Goal: Obtain resource: Find contact information

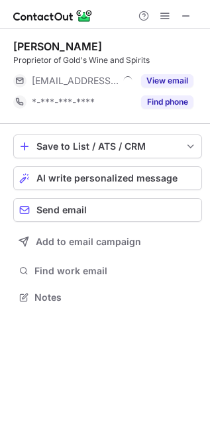
scroll to position [288, 210]
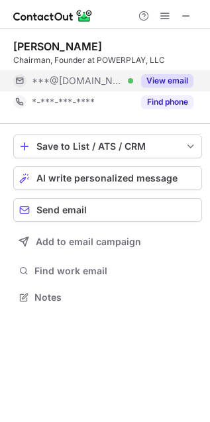
click at [179, 79] on button "View email" at bounding box center [167, 80] width 52 height 13
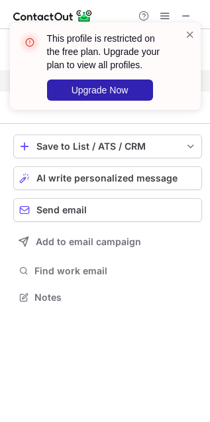
click at [187, 80] on div "This profile is restricted on the free plan. Upgrade your plan to view all prof…" at bounding box center [105, 71] width 212 height 125
click at [189, 28] on span at bounding box center [190, 34] width 11 height 13
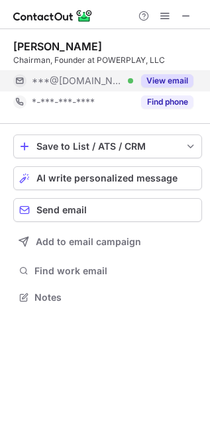
click at [150, 23] on div "This profile is restricted on the free plan. Upgrade your plan to view all prof…" at bounding box center [100, 61] width 180 height 77
click at [164, 15] on span at bounding box center [165, 16] width 11 height 11
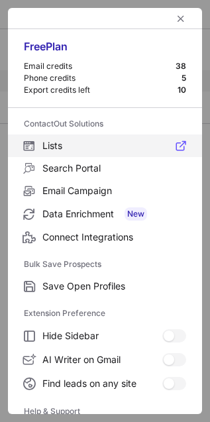
click at [44, 138] on label "Lists" at bounding box center [105, 145] width 194 height 23
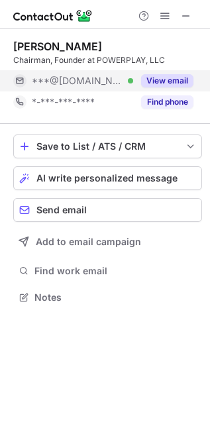
click at [162, 87] on div "View email" at bounding box center [163, 80] width 60 height 21
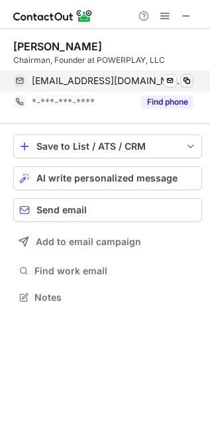
click at [180, 80] on button at bounding box center [186, 80] width 13 height 13
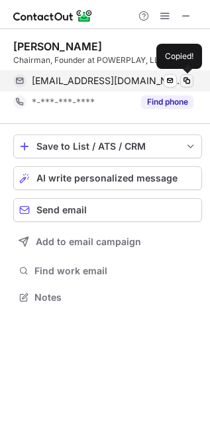
click at [180, 80] on button at bounding box center [186, 80] width 13 height 13
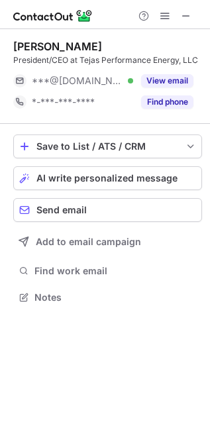
scroll to position [288, 210]
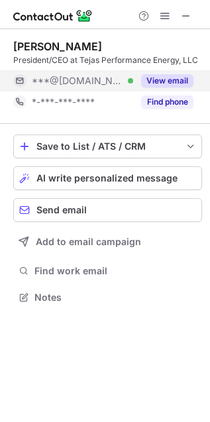
click at [176, 81] on button "View email" at bounding box center [167, 80] width 52 height 13
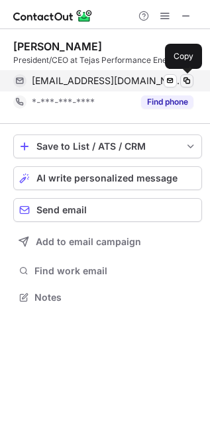
click at [187, 80] on span at bounding box center [187, 81] width 11 height 11
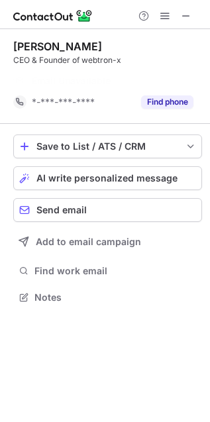
scroll to position [7, 7]
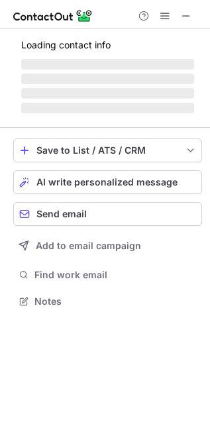
scroll to position [299, 210]
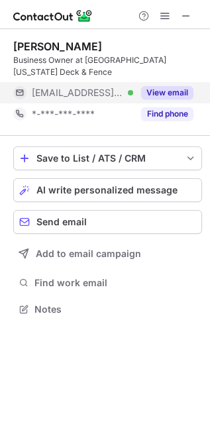
click at [171, 95] on button "View email" at bounding box center [167, 92] width 52 height 13
click at [189, 94] on div "***@nvdeck.com" at bounding box center [113, 93] width 162 height 12
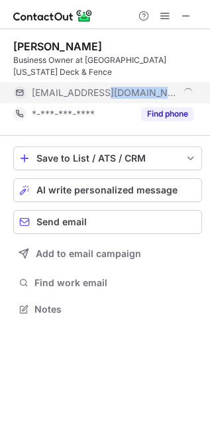
click at [189, 94] on div "***@nvdeck.com" at bounding box center [113, 93] width 162 height 12
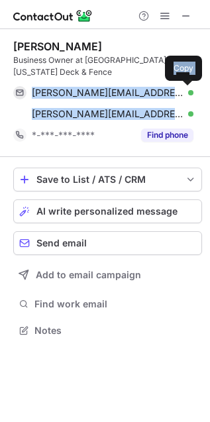
click at [189, 93] on span at bounding box center [187, 92] width 11 height 11
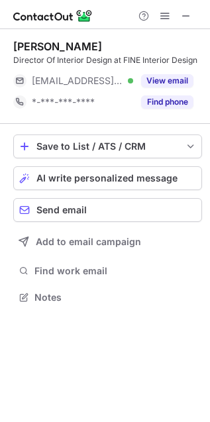
scroll to position [288, 210]
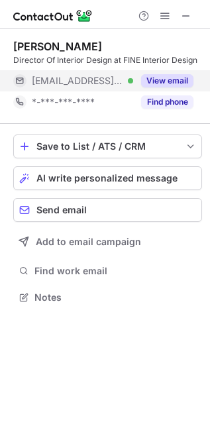
click at [153, 80] on button "View email" at bounding box center [167, 80] width 52 height 13
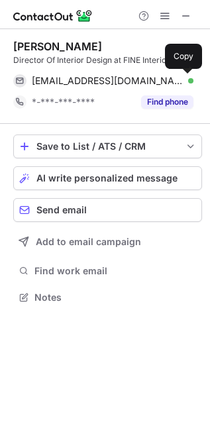
click at [189, 80] on span at bounding box center [187, 81] width 11 height 11
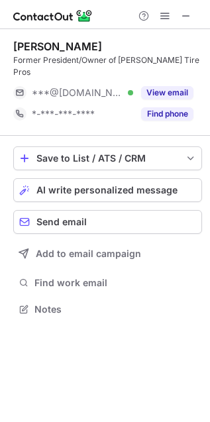
scroll to position [288, 210]
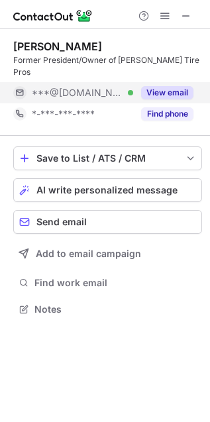
click at [173, 86] on button "View email" at bounding box center [167, 92] width 52 height 13
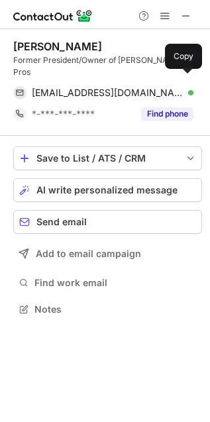
click at [182, 87] on span at bounding box center [187, 92] width 11 height 11
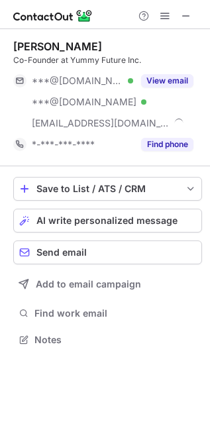
scroll to position [330, 210]
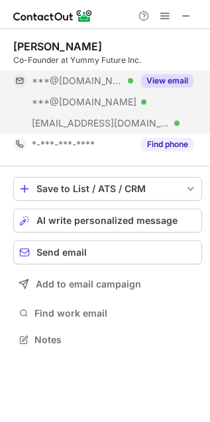
click at [166, 85] on button "View email" at bounding box center [167, 80] width 52 height 13
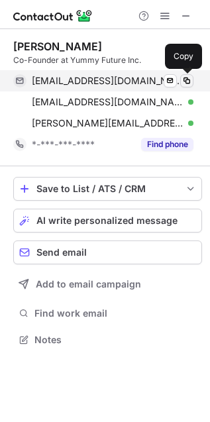
click at [186, 79] on span at bounding box center [187, 81] width 11 height 11
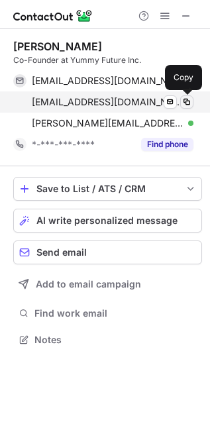
click at [187, 101] on span at bounding box center [187, 102] width 11 height 11
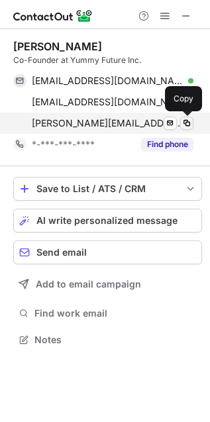
click at [187, 120] on span at bounding box center [187, 123] width 11 height 11
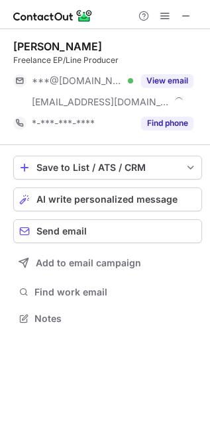
scroll to position [309, 210]
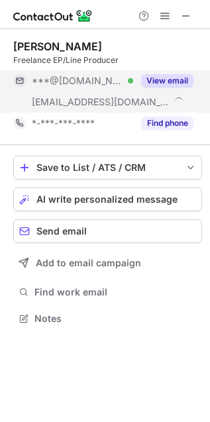
click at [170, 83] on button "View email" at bounding box center [167, 80] width 52 height 13
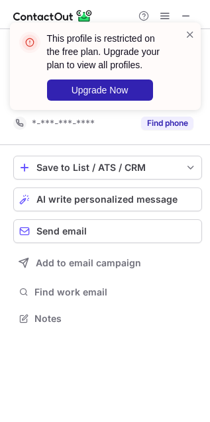
click at [189, 78] on div at bounding box center [190, 66] width 11 height 77
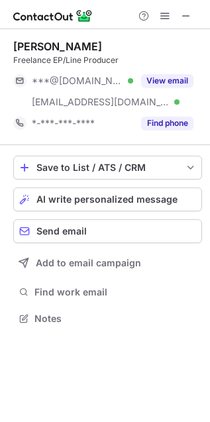
click at [39, 50] on div "[PERSON_NAME]" at bounding box center [57, 46] width 89 height 13
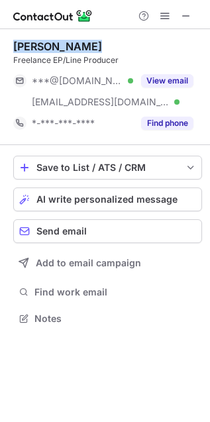
click at [39, 50] on div "Greg Jones" at bounding box center [57, 46] width 89 height 13
copy div "Greg Jones"
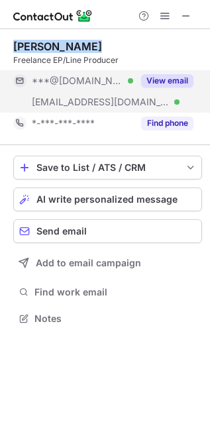
click at [146, 80] on button "View email" at bounding box center [167, 80] width 52 height 13
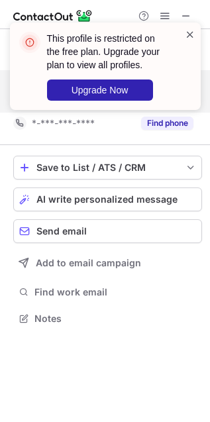
click at [186, 30] on span at bounding box center [190, 34] width 11 height 13
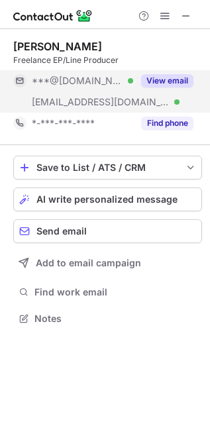
click at [30, 39] on img at bounding box center [24, 37] width 21 height 21
click at [31, 52] on div "Greg Jones" at bounding box center [57, 46] width 89 height 13
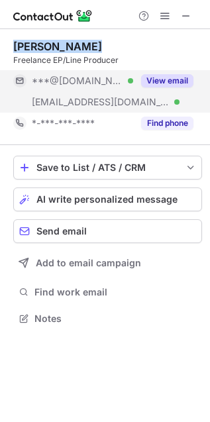
click at [31, 52] on div "Greg Jones" at bounding box center [57, 46] width 89 height 13
copy div "Greg Jones"
click at [165, 12] on span at bounding box center [165, 16] width 11 height 11
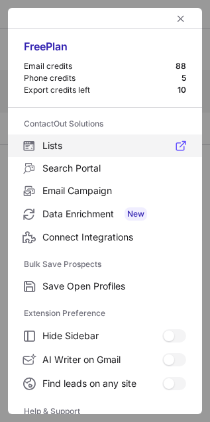
click at [68, 142] on span "Lists" at bounding box center [114, 146] width 144 height 12
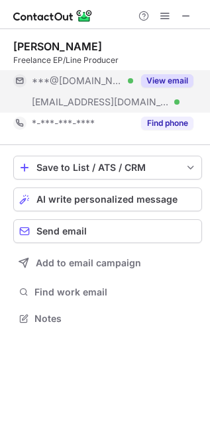
click at [164, 81] on button "View email" at bounding box center [167, 80] width 52 height 13
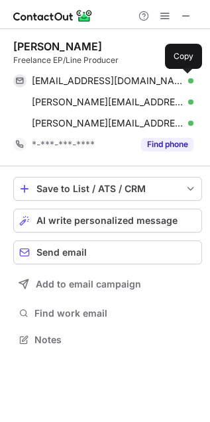
click at [182, 80] on span at bounding box center [187, 81] width 11 height 11
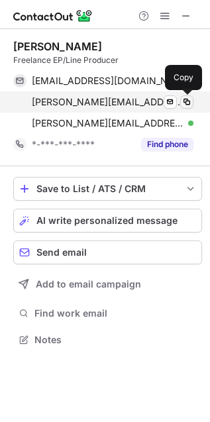
click at [189, 101] on span at bounding box center [187, 102] width 11 height 11
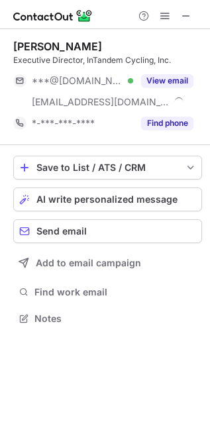
scroll to position [309, 210]
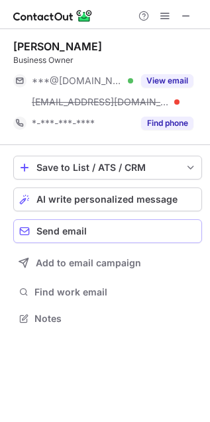
scroll to position [309, 210]
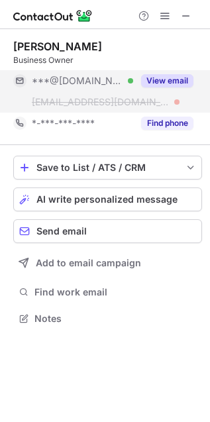
click at [172, 80] on button "View email" at bounding box center [167, 80] width 52 height 13
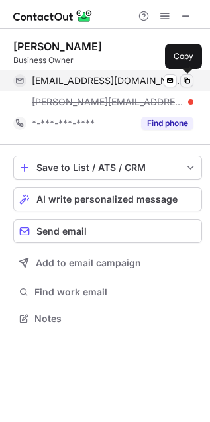
click at [187, 84] on span at bounding box center [187, 81] width 11 height 11
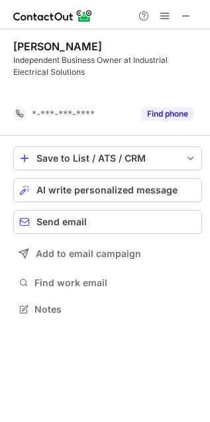
scroll to position [279, 210]
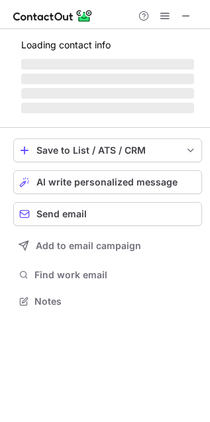
scroll to position [321, 210]
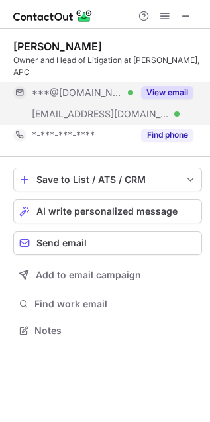
click at [167, 86] on button "View email" at bounding box center [167, 92] width 52 height 13
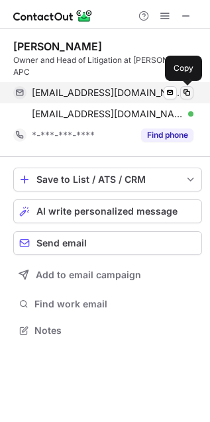
click at [189, 93] on span at bounding box center [187, 92] width 11 height 11
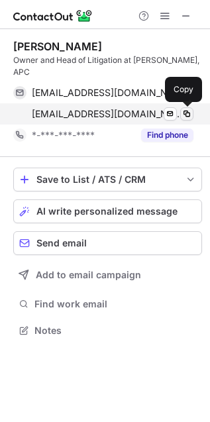
click at [186, 111] on span at bounding box center [187, 114] width 11 height 11
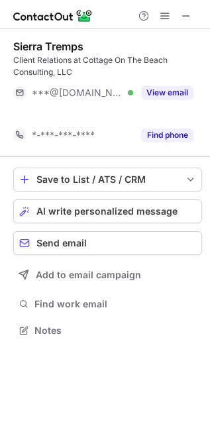
scroll to position [7, 7]
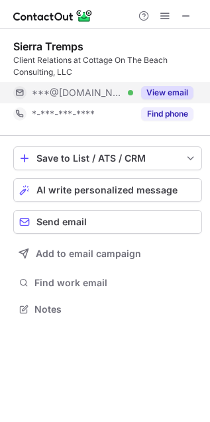
click at [167, 93] on button "View email" at bounding box center [167, 92] width 52 height 13
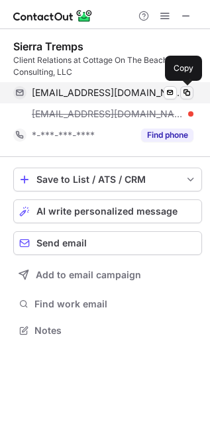
click at [186, 93] on span at bounding box center [187, 92] width 11 height 11
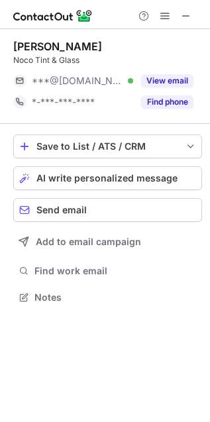
scroll to position [288, 210]
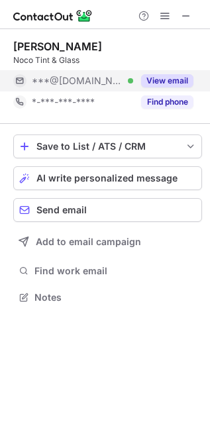
click at [159, 78] on button "View email" at bounding box center [167, 80] width 52 height 13
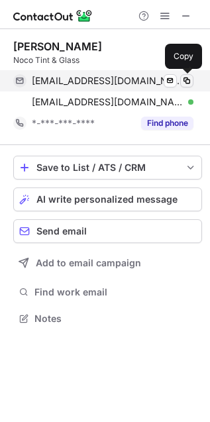
scroll to position [309, 210]
click at [187, 80] on span at bounding box center [187, 81] width 11 height 11
click at [187, 79] on span at bounding box center [187, 81] width 11 height 11
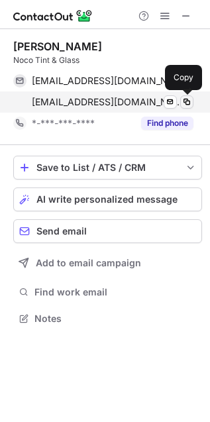
click at [186, 98] on span at bounding box center [187, 102] width 11 height 11
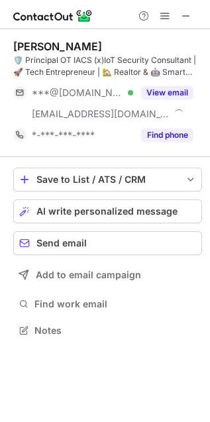
scroll to position [321, 210]
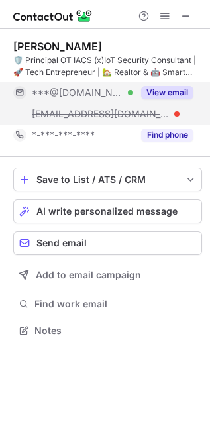
click at [170, 93] on button "View email" at bounding box center [167, 92] width 52 height 13
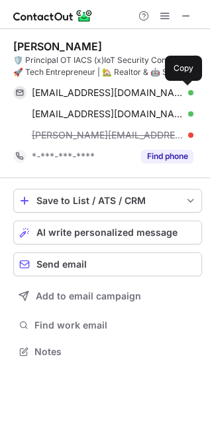
scroll to position [343, 210]
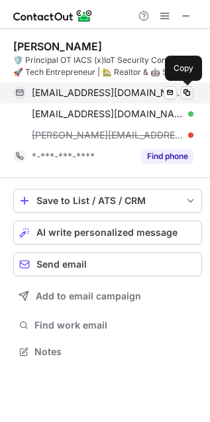
click at [183, 91] on span at bounding box center [187, 92] width 11 height 11
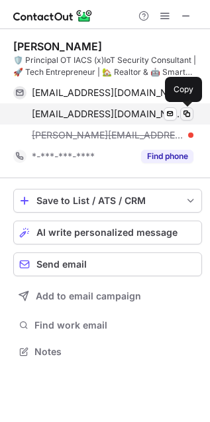
click at [186, 109] on span at bounding box center [187, 114] width 11 height 11
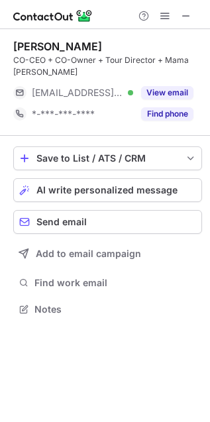
scroll to position [299, 210]
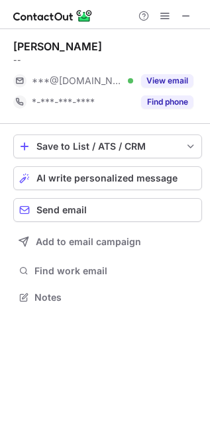
scroll to position [288, 210]
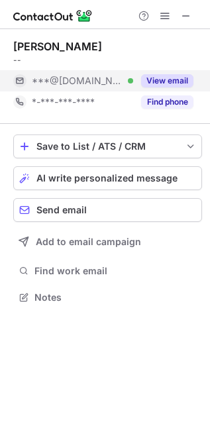
click at [184, 74] on button "View email" at bounding box center [167, 80] width 52 height 13
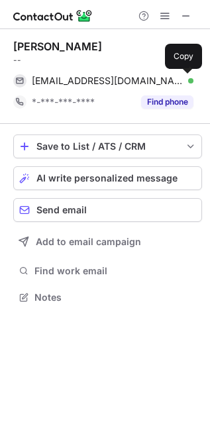
click at [184, 79] on span at bounding box center [187, 81] width 11 height 11
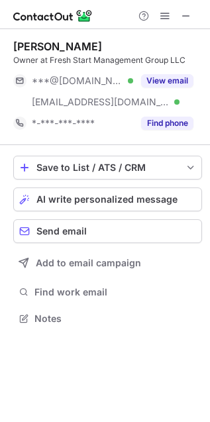
scroll to position [309, 210]
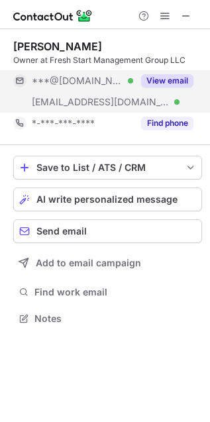
click at [166, 79] on button "View email" at bounding box center [167, 80] width 52 height 13
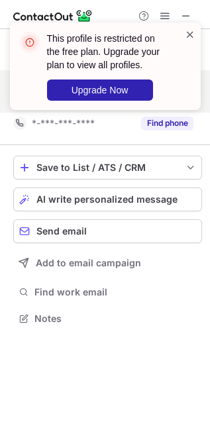
click at [186, 34] on span at bounding box center [190, 34] width 11 height 13
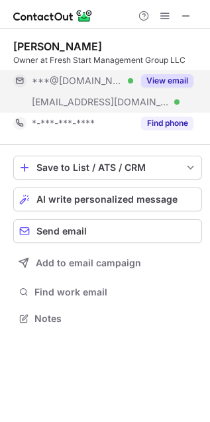
click at [160, 17] on div "This profile is restricted on the free plan. Upgrade your plan to view all prof…" at bounding box center [105, 71] width 212 height 125
click at [33, 44] on div "Rasheen Castell" at bounding box center [57, 46] width 89 height 13
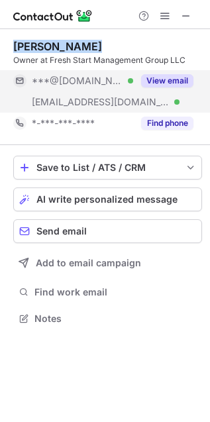
click at [33, 44] on div "Rasheen Castell" at bounding box center [57, 46] width 89 height 13
copy div "Rasheen Castell"
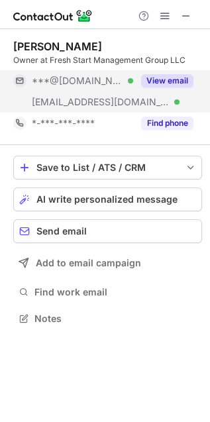
click at [53, 62] on div "Owner at Fresh Start Management Group LLC" at bounding box center [107, 60] width 189 height 12
drag, startPoint x: 53, startPoint y: 62, endPoint x: 140, endPoint y: 62, distance: 86.8
click at [56, 62] on div "Owner at Fresh Start Management Group LLC" at bounding box center [107, 60] width 189 height 12
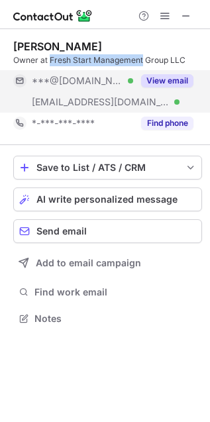
click at [140, 62] on div "Owner at Fresh Start Management Group LLC" at bounding box center [107, 60] width 189 height 12
copy div "Fresh Start Management"
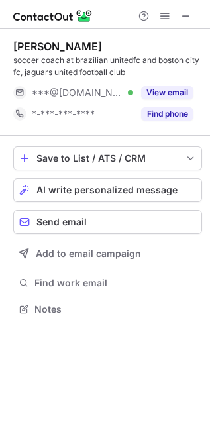
scroll to position [299, 210]
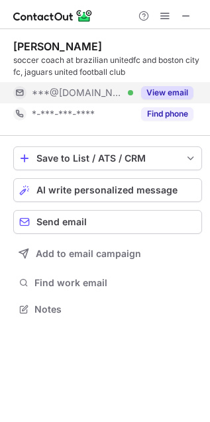
click at [179, 91] on button "View email" at bounding box center [167, 92] width 52 height 13
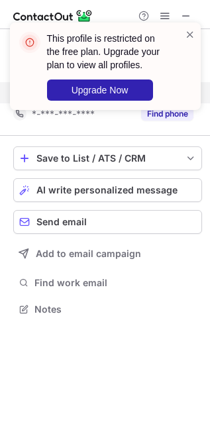
click at [185, 87] on div "This profile is restricted on the free plan. Upgrade your plan to view all prof…" at bounding box center [105, 71] width 212 height 125
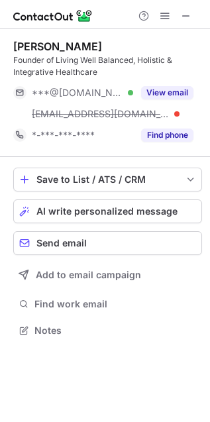
scroll to position [321, 210]
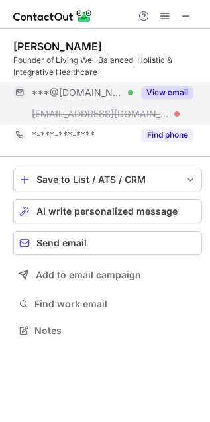
click at [168, 95] on button "View email" at bounding box center [167, 92] width 52 height 13
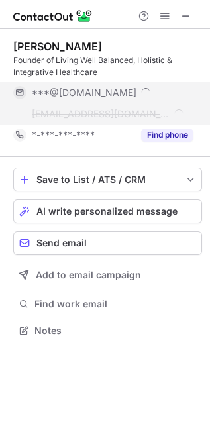
scroll to position [343, 210]
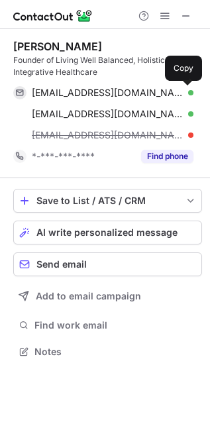
click at [185, 93] on span at bounding box center [187, 92] width 11 height 11
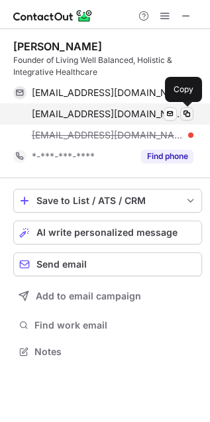
click at [184, 113] on span at bounding box center [187, 114] width 11 height 11
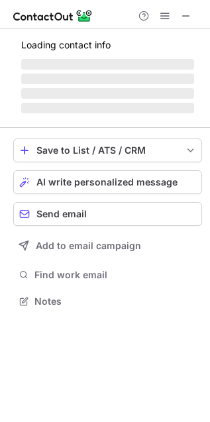
scroll to position [321, 210]
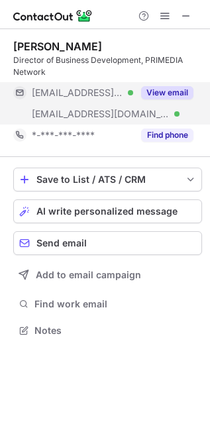
click at [167, 93] on button "View email" at bounding box center [167, 92] width 52 height 13
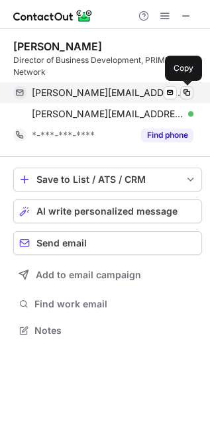
click at [184, 93] on span at bounding box center [187, 92] width 11 height 11
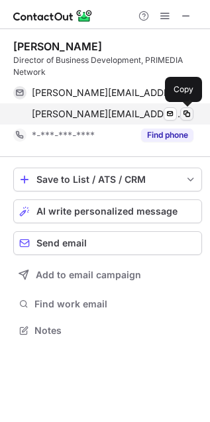
click at [184, 113] on span at bounding box center [187, 114] width 11 height 11
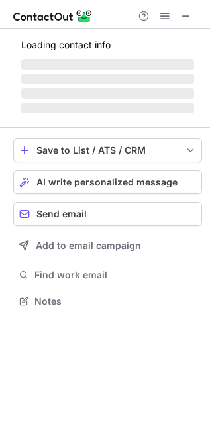
scroll to position [288, 210]
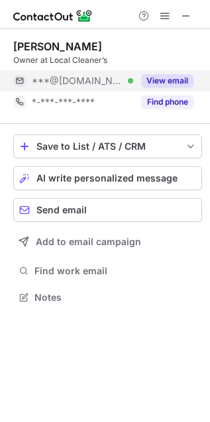
click at [168, 80] on button "View email" at bounding box center [167, 80] width 52 height 13
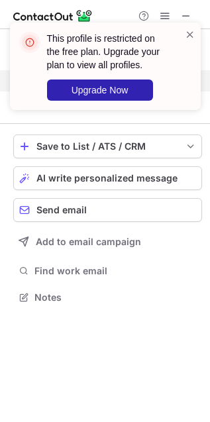
click at [181, 83] on div "This profile is restricted on the free plan. Upgrade your plan to view all prof…" at bounding box center [105, 71] width 212 height 125
click at [189, 32] on span at bounding box center [190, 34] width 11 height 13
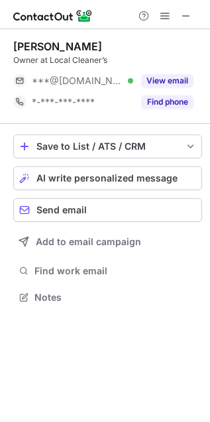
click at [39, 50] on div "Joshua Dorsey" at bounding box center [57, 46] width 89 height 13
click at [162, 12] on span at bounding box center [165, 16] width 11 height 11
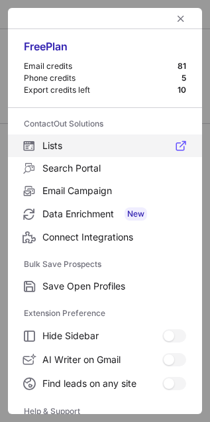
click at [67, 150] on span "Lists" at bounding box center [114, 146] width 144 height 12
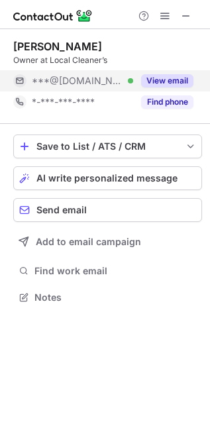
click at [168, 85] on button "View email" at bounding box center [167, 80] width 52 height 13
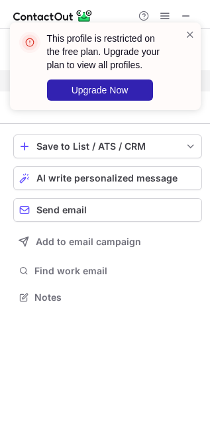
click at [183, 32] on div "This profile is restricted on the free plan. Upgrade your plan to view all prof…" at bounding box center [100, 66] width 170 height 77
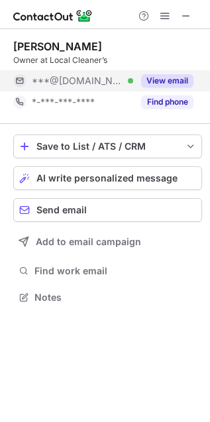
click at [172, 81] on button "View email" at bounding box center [167, 80] width 52 height 13
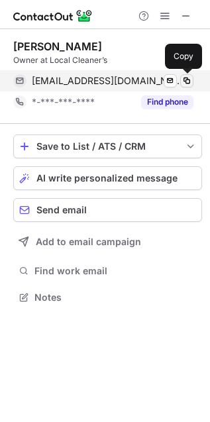
click at [191, 83] on span at bounding box center [187, 81] width 11 height 11
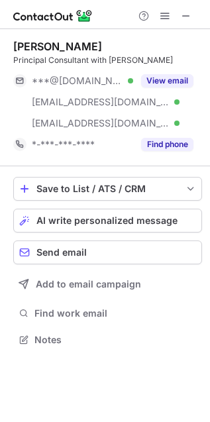
scroll to position [330, 210]
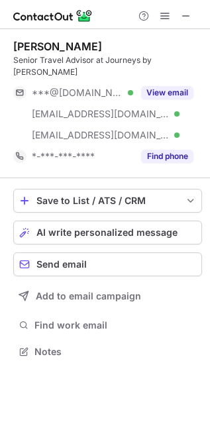
scroll to position [330, 210]
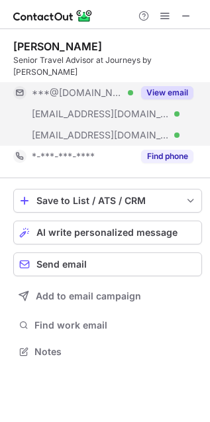
click at [172, 86] on button "View email" at bounding box center [167, 92] width 52 height 13
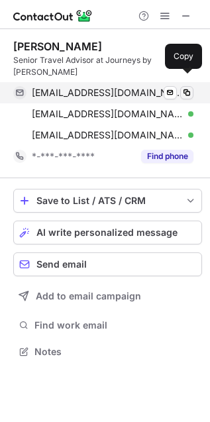
click at [186, 87] on span at bounding box center [187, 92] width 11 height 11
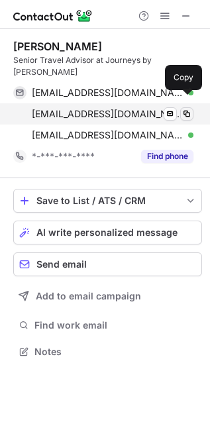
click at [185, 109] on span at bounding box center [187, 114] width 11 height 11
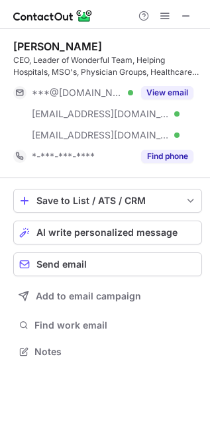
scroll to position [343, 210]
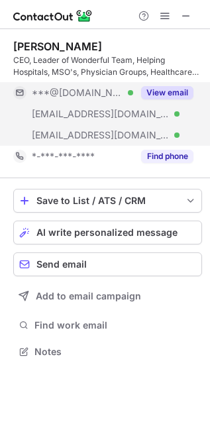
click at [172, 97] on button "View email" at bounding box center [167, 92] width 52 height 13
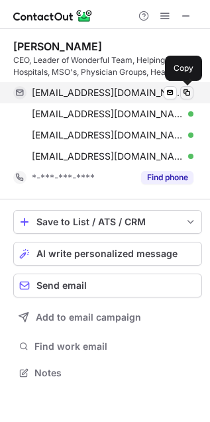
click at [187, 89] on span at bounding box center [187, 92] width 11 height 11
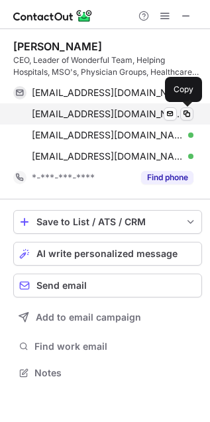
click at [186, 113] on span at bounding box center [187, 114] width 11 height 11
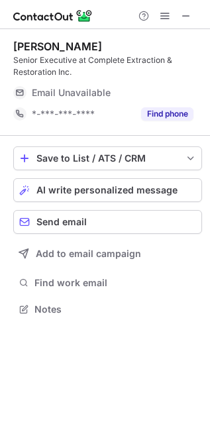
scroll to position [299, 210]
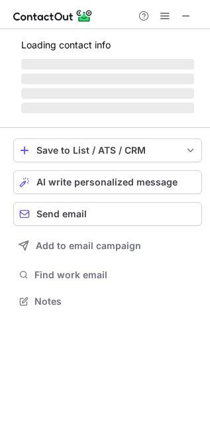
scroll to position [288, 210]
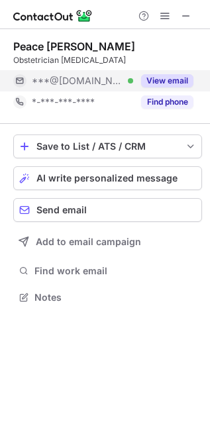
click at [154, 81] on button "View email" at bounding box center [167, 80] width 52 height 13
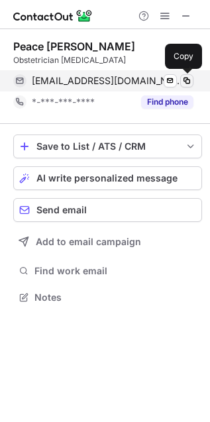
click at [184, 77] on span at bounding box center [187, 81] width 11 height 11
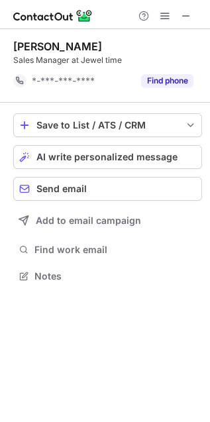
scroll to position [7, 7]
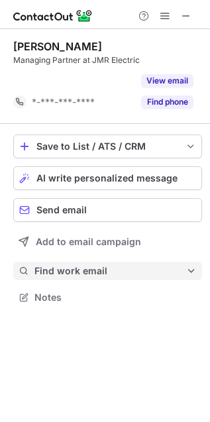
scroll to position [7, 7]
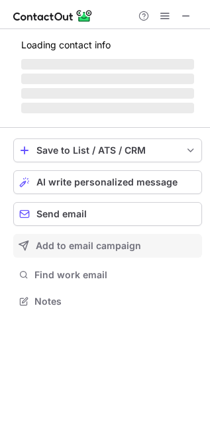
scroll to position [288, 210]
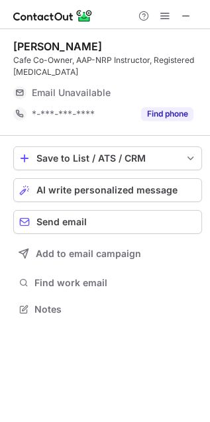
scroll to position [299, 210]
click at [192, 21] on button at bounding box center [186, 16] width 16 height 16
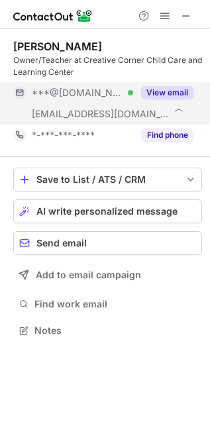
scroll to position [321, 210]
click at [166, 84] on div "View email" at bounding box center [163, 92] width 60 height 21
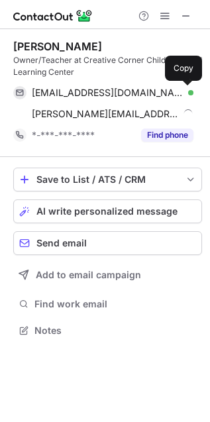
click at [184, 87] on span at bounding box center [187, 92] width 11 height 11
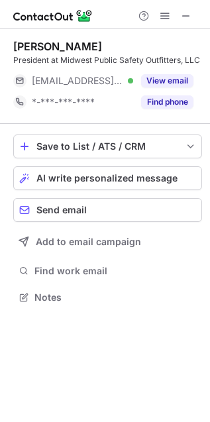
scroll to position [288, 210]
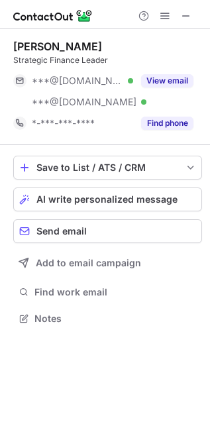
scroll to position [309, 210]
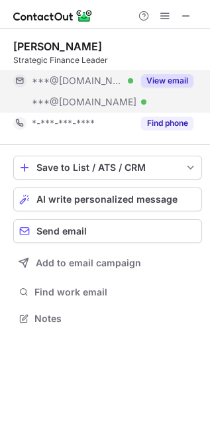
click at [174, 79] on button "View email" at bounding box center [167, 80] width 52 height 13
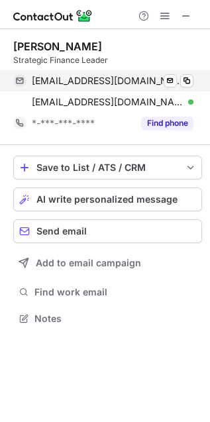
click at [183, 78] on span at bounding box center [187, 81] width 11 height 11
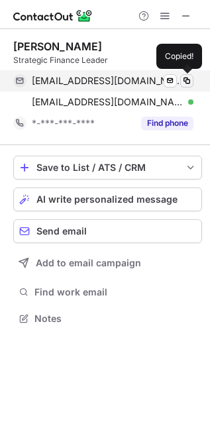
click at [184, 101] on span at bounding box center [187, 102] width 11 height 11
click at [184, 76] on span at bounding box center [187, 81] width 11 height 11
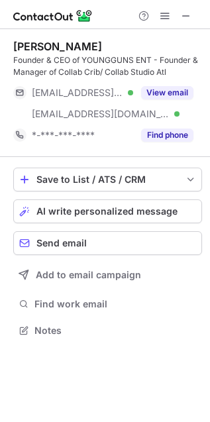
scroll to position [321, 210]
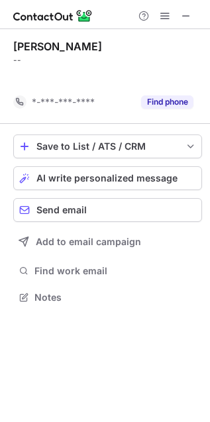
scroll to position [7, 7]
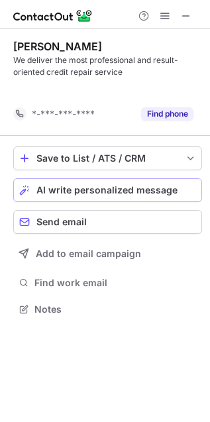
scroll to position [279, 210]
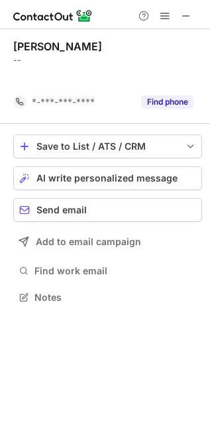
scroll to position [7, 7]
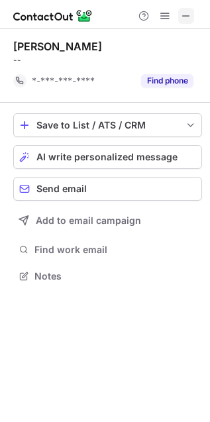
click at [186, 13] on span at bounding box center [186, 16] width 11 height 11
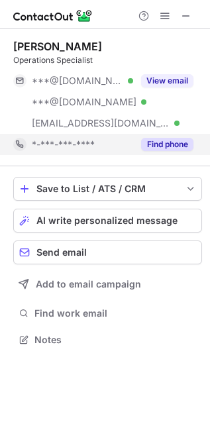
scroll to position [330, 210]
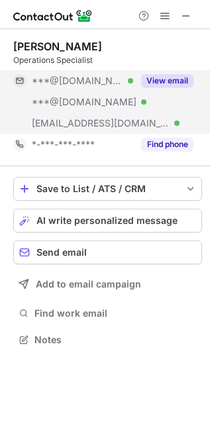
click at [176, 80] on button "View email" at bounding box center [167, 80] width 52 height 13
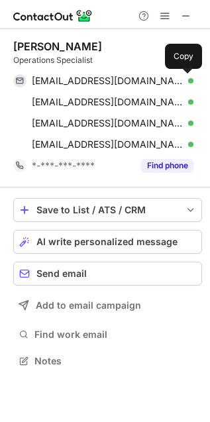
scroll to position [352, 210]
click at [190, 81] on span at bounding box center [187, 81] width 11 height 11
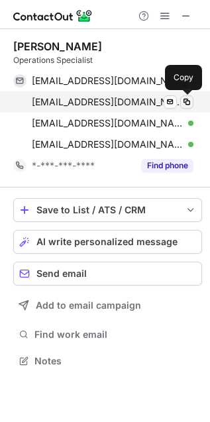
click at [186, 98] on span at bounding box center [187, 102] width 11 height 11
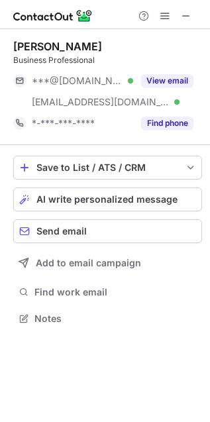
scroll to position [309, 210]
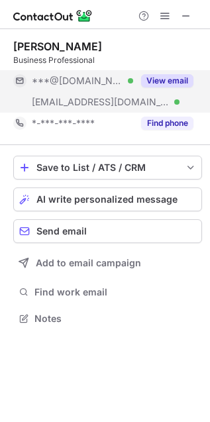
click at [174, 85] on button "View email" at bounding box center [167, 80] width 52 height 13
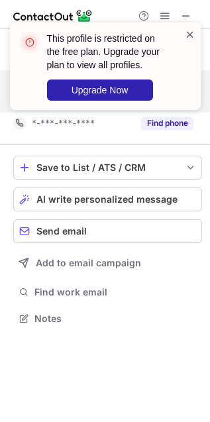
click at [185, 32] on span at bounding box center [190, 34] width 11 height 13
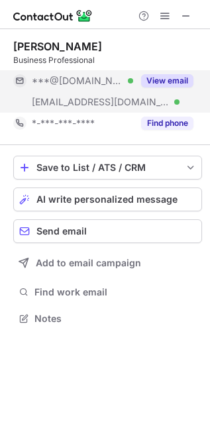
click at [45, 44] on div "Cassandra Alvarez" at bounding box center [57, 46] width 89 height 13
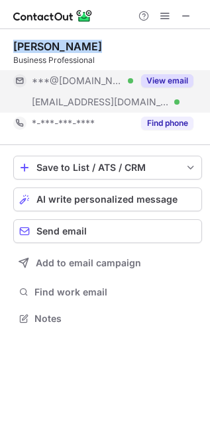
click at [45, 44] on div "Cassandra Alvarez" at bounding box center [57, 46] width 89 height 13
copy div "Cassandra Alvarez"
click at [183, 83] on button "View email" at bounding box center [167, 80] width 52 height 13
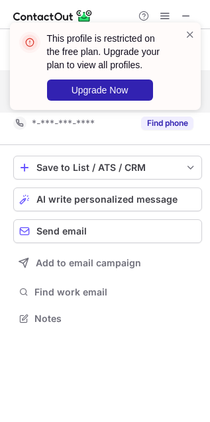
click at [191, 84] on div "This profile is restricted on the free plan. Upgrade your plan to view all prof…" at bounding box center [105, 66] width 191 height 87
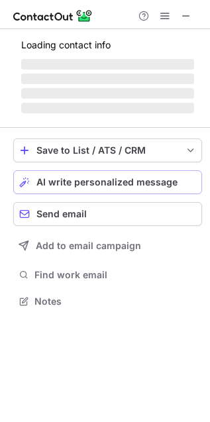
scroll to position [309, 210]
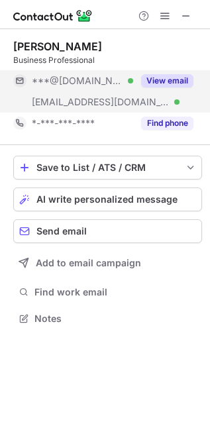
click at [167, 77] on button "View email" at bounding box center [167, 80] width 52 height 13
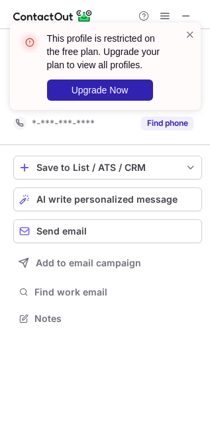
click at [187, 81] on div at bounding box center [190, 66] width 11 height 77
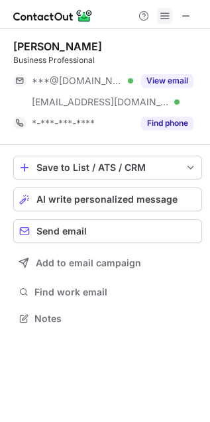
click at [170, 13] on span at bounding box center [165, 16] width 11 height 11
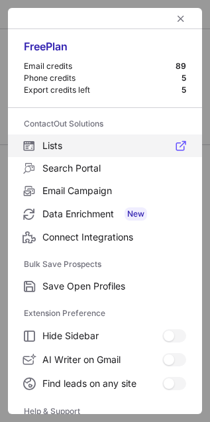
click at [42, 145] on span "Lists" at bounding box center [114, 146] width 144 height 12
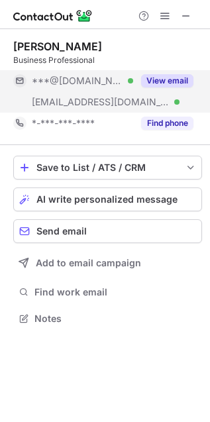
click at [164, 80] on button "View email" at bounding box center [167, 80] width 52 height 13
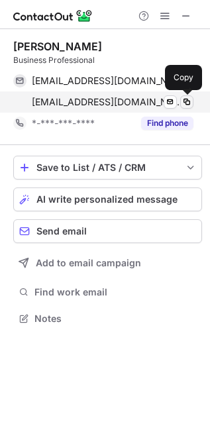
click at [187, 99] on span at bounding box center [187, 102] width 11 height 11
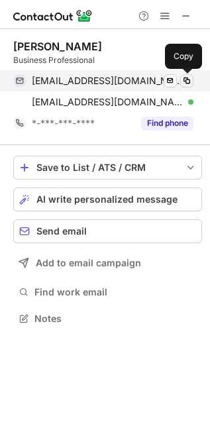
click at [189, 81] on span at bounding box center [187, 81] width 11 height 11
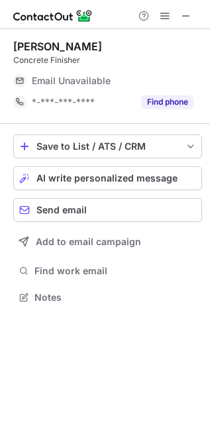
scroll to position [288, 210]
